Goal: Find contact information: Find contact information

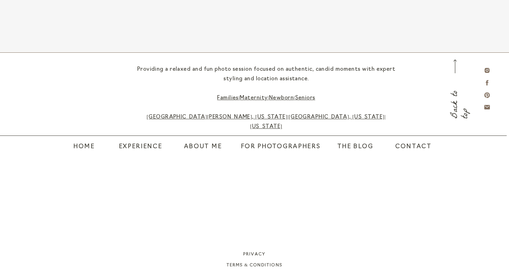
scroll to position [3491, 0]
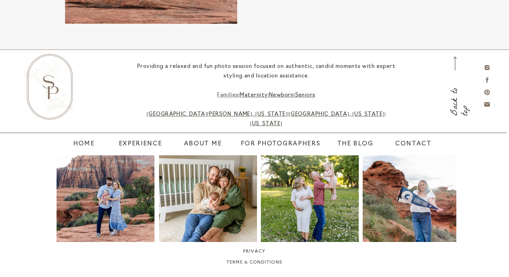
click at [224, 95] on link "Families" at bounding box center [228, 95] width 22 height 5
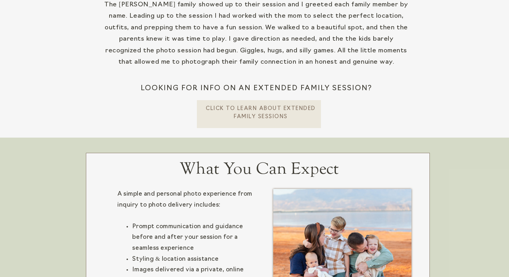
scroll to position [273, 0]
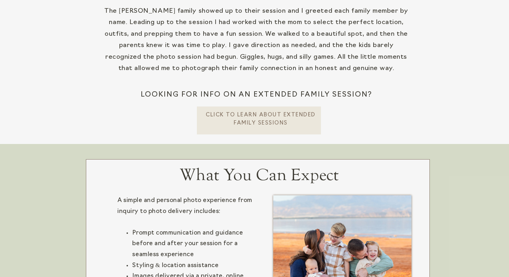
click at [238, 120] on p "CLick To learn about extended Family Sessions" at bounding box center [260, 118] width 111 height 14
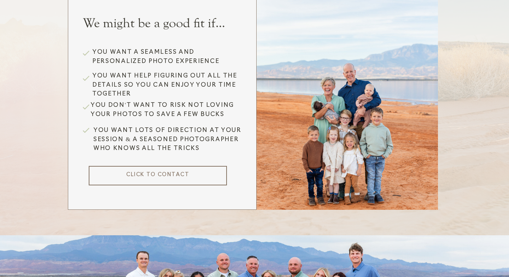
scroll to position [834, 0]
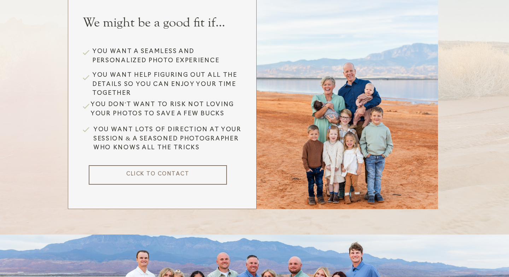
click at [173, 174] on p "CLICK TO CONTACT" at bounding box center [158, 174] width 124 height 9
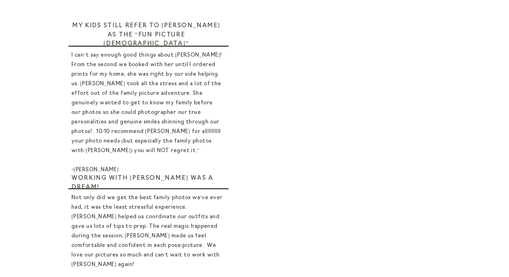
scroll to position [410, 0]
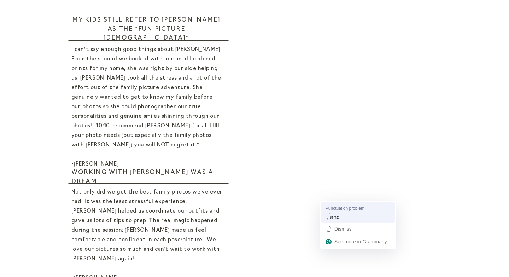
click at [339, 214] on span "and" at bounding box center [335, 217] width 10 height 8
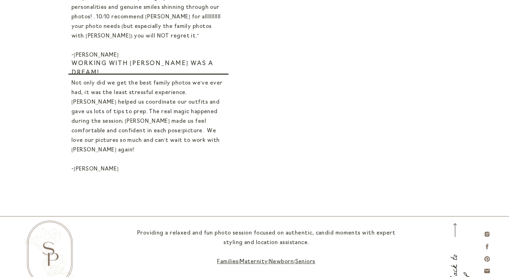
scroll to position [520, 0]
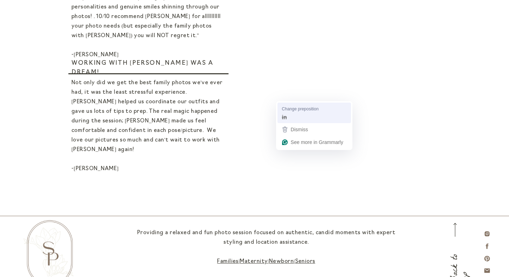
click at [288, 115] on div "in" at bounding box center [314, 117] width 68 height 11
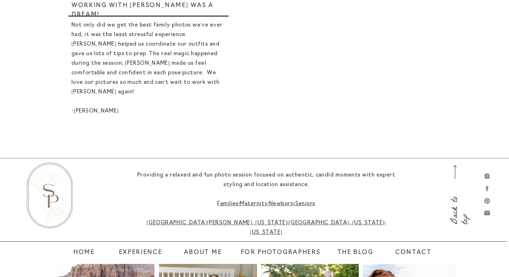
scroll to position [555, 0]
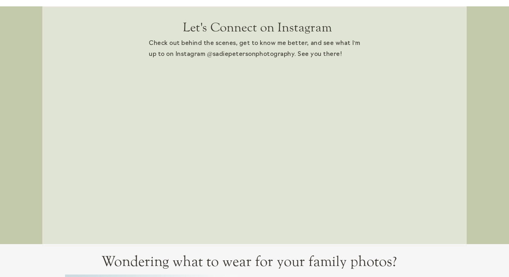
scroll to position [277, 0]
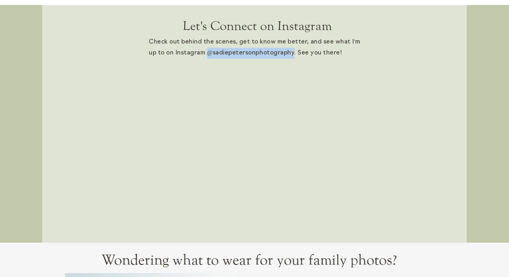
drag, startPoint x: 208, startPoint y: 52, endPoint x: 293, endPoint y: 53, distance: 85.1
click at [293, 53] on p "Check out behind the scenes, get to know me better, and see what I'm up to on I…" at bounding box center [255, 48] width 212 height 23
copy p "@sadiepetersonphotography"
